Goal: Book appointment/travel/reservation

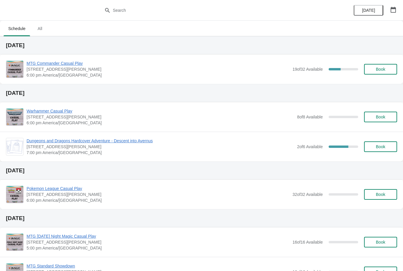
click at [380, 70] on span "Book" at bounding box center [380, 69] width 9 height 5
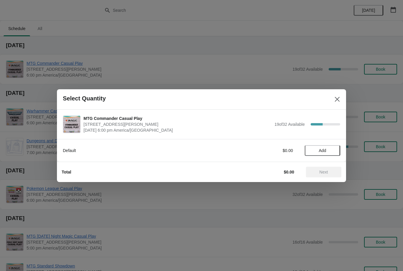
click at [326, 150] on span "Add" at bounding box center [322, 150] width 7 height 5
click at [321, 168] on button "Next" at bounding box center [323, 172] width 35 height 11
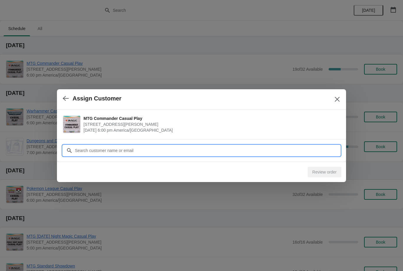
click at [294, 150] on input "Customer" at bounding box center [207, 150] width 265 height 11
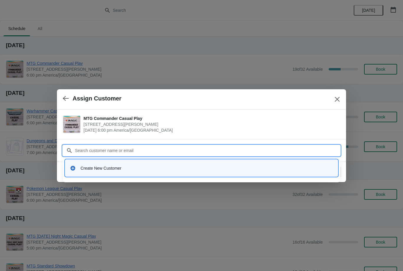
click at [337, 101] on icon "Close" at bounding box center [337, 99] width 6 height 6
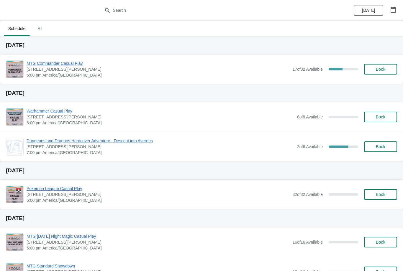
click at [383, 69] on span "Book" at bounding box center [380, 69] width 9 height 5
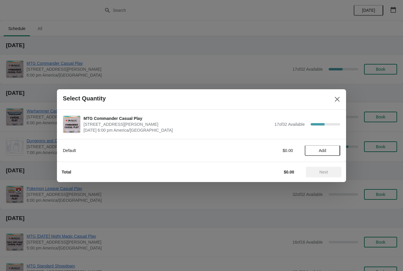
click at [325, 150] on span "Add" at bounding box center [322, 150] width 7 height 5
click at [332, 174] on span "Next" at bounding box center [324, 172] width 26 height 5
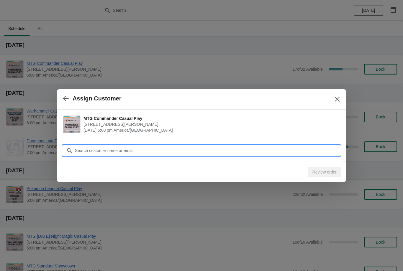
click at [302, 151] on input "Customer" at bounding box center [207, 150] width 265 height 11
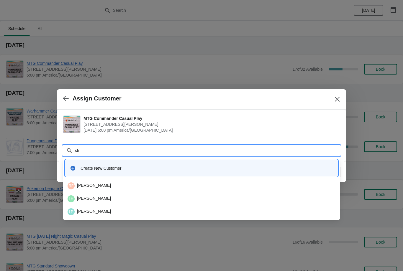
type input "sliv"
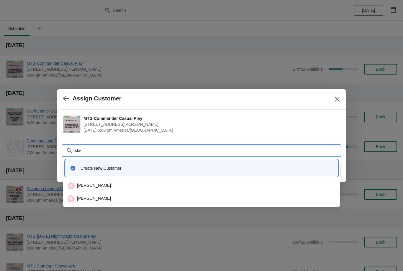
click at [132, 186] on div "JL Jorge Larraga Ramirez" at bounding box center [202, 186] width 268 height 7
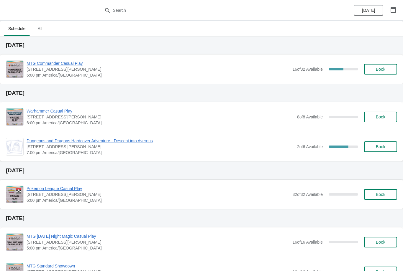
click at [383, 69] on span "Book" at bounding box center [380, 69] width 9 height 5
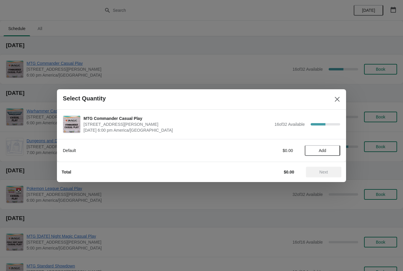
click at [332, 147] on button "Add" at bounding box center [322, 150] width 35 height 11
click at [326, 175] on span "Next" at bounding box center [323, 172] width 9 height 5
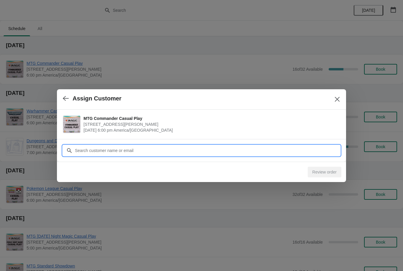
click at [307, 147] on input "Customer" at bounding box center [207, 150] width 265 height 11
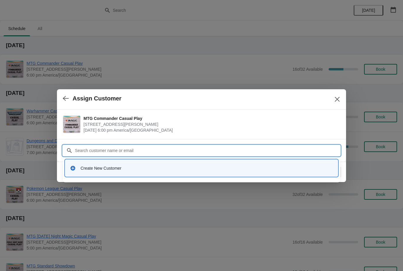
click at [183, 169] on div "Create New Customer" at bounding box center [207, 168] width 252 height 6
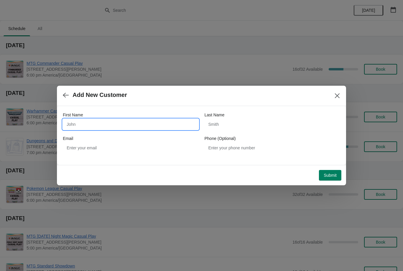
click at [133, 127] on input "First Name" at bounding box center [131, 124] width 136 height 11
type input "David"
click at [249, 129] on input "Last Name" at bounding box center [272, 124] width 136 height 11
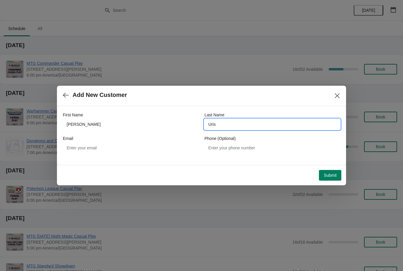
type input "Uris"
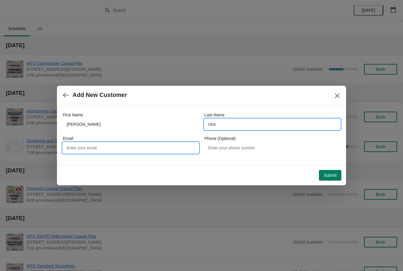
click at [170, 150] on input "Email" at bounding box center [131, 148] width 136 height 11
type input "daviduris20@"
